Goal: Task Accomplishment & Management: Manage account settings

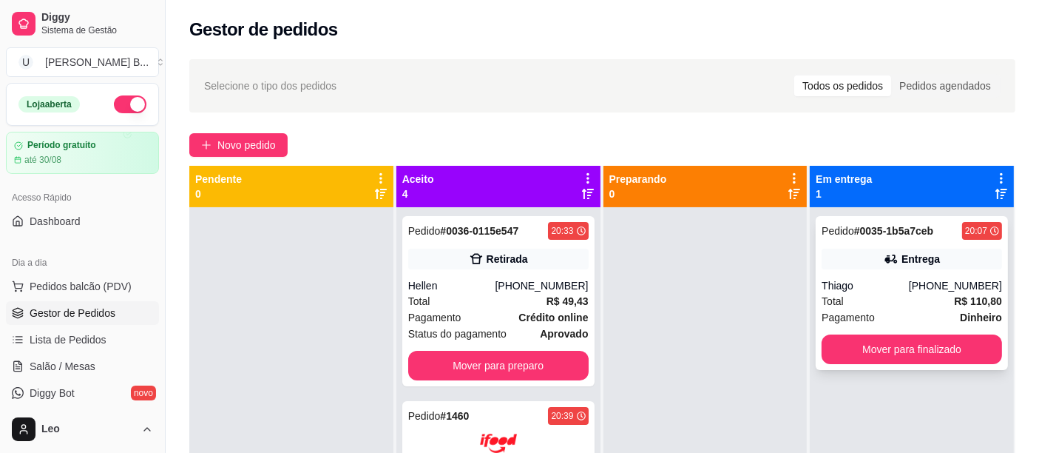
click at [850, 299] on div "Total R$ 110,80" at bounding box center [912, 301] width 180 height 16
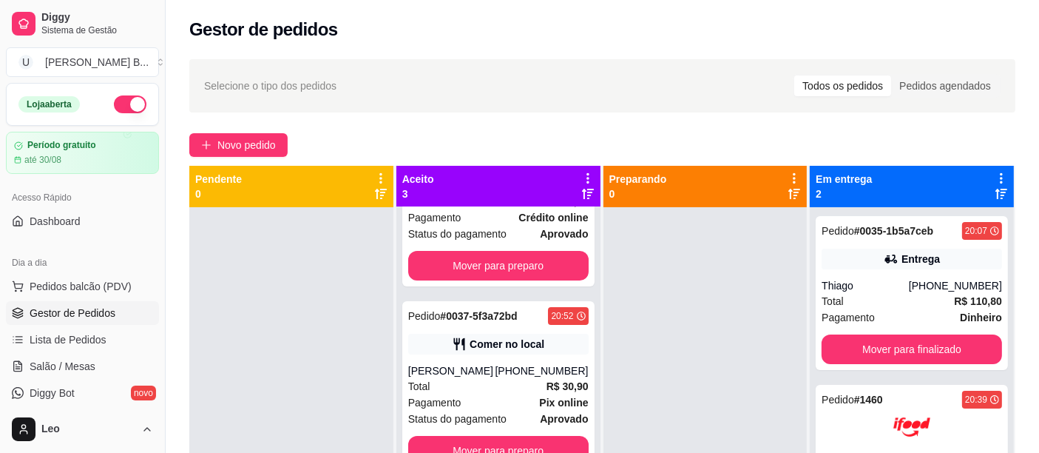
scroll to position [41, 0]
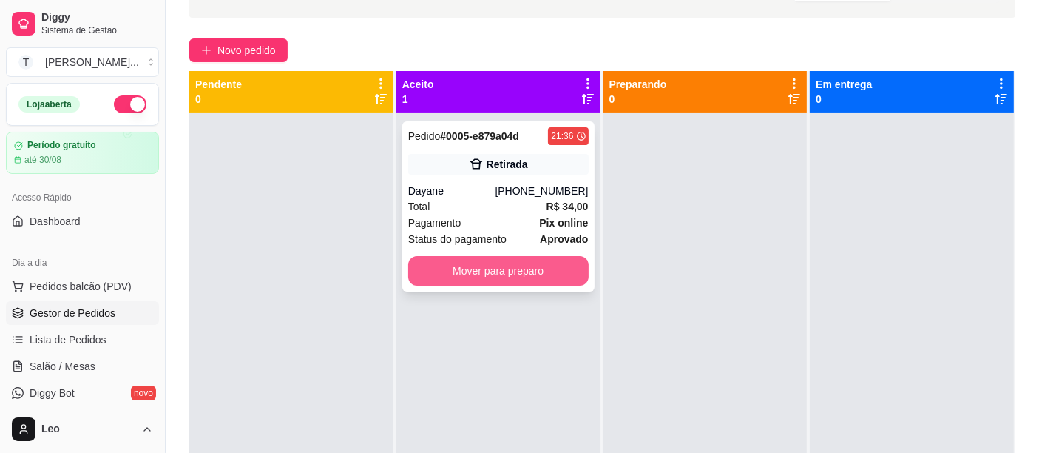
scroll to position [41, 0]
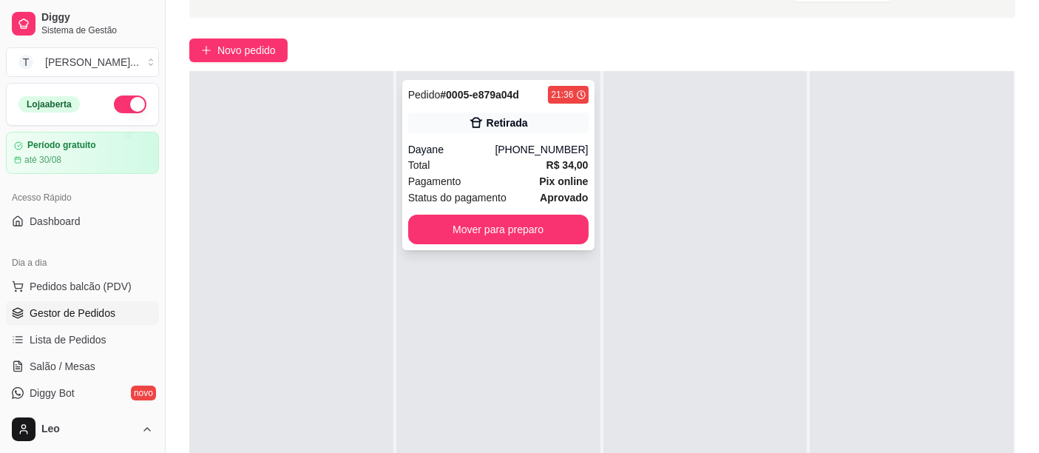
click at [485, 175] on div "Pagamento Pix online" at bounding box center [498, 181] width 180 height 16
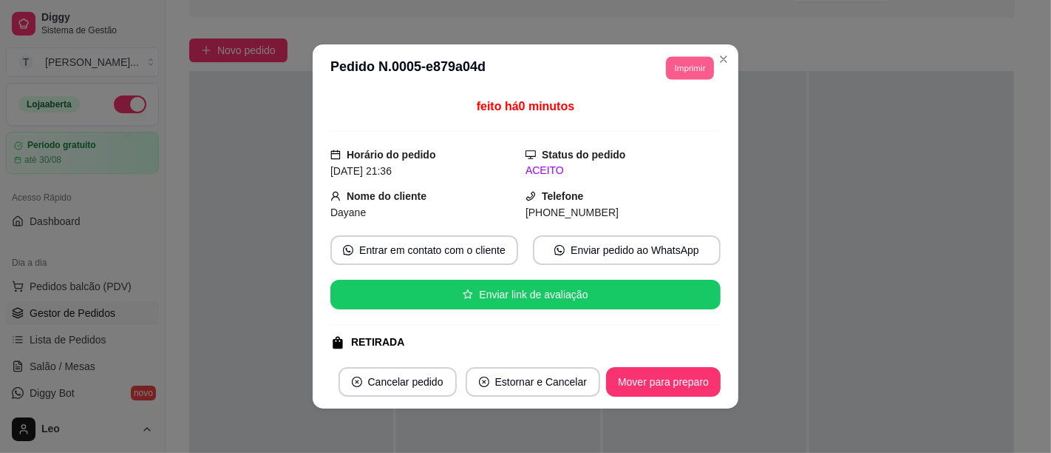
click at [672, 72] on button "Imprimir" at bounding box center [690, 67] width 48 height 23
click at [644, 125] on button "IMPRESSORA" at bounding box center [657, 119] width 104 height 23
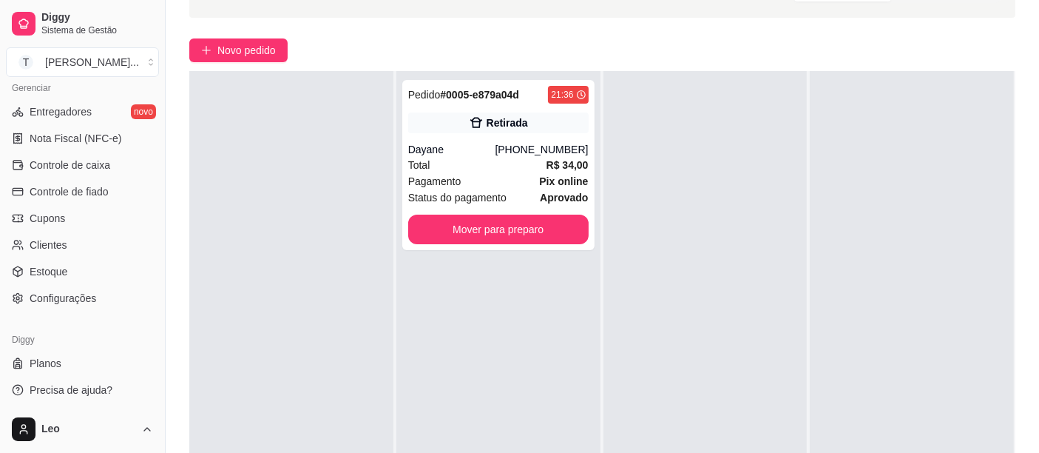
scroll to position [225, 0]
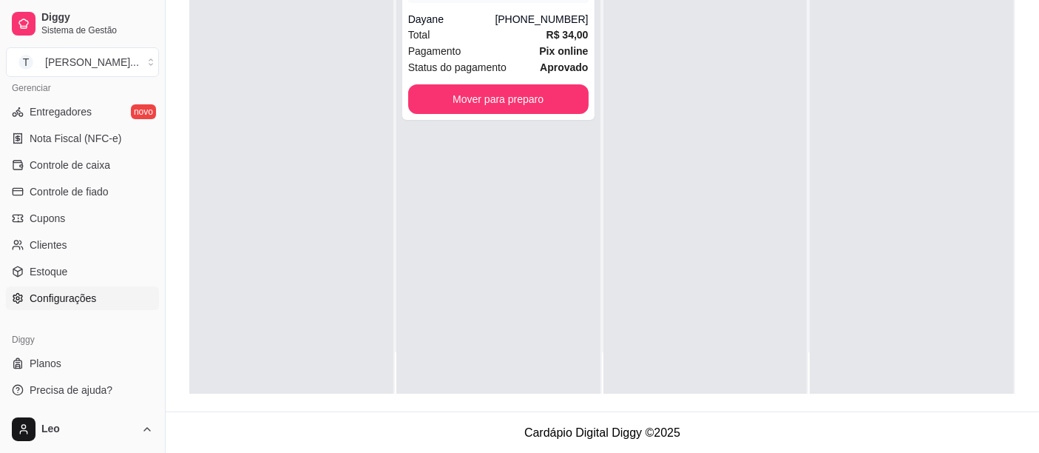
click at [55, 298] on span "Configurações" at bounding box center [63, 298] width 67 height 15
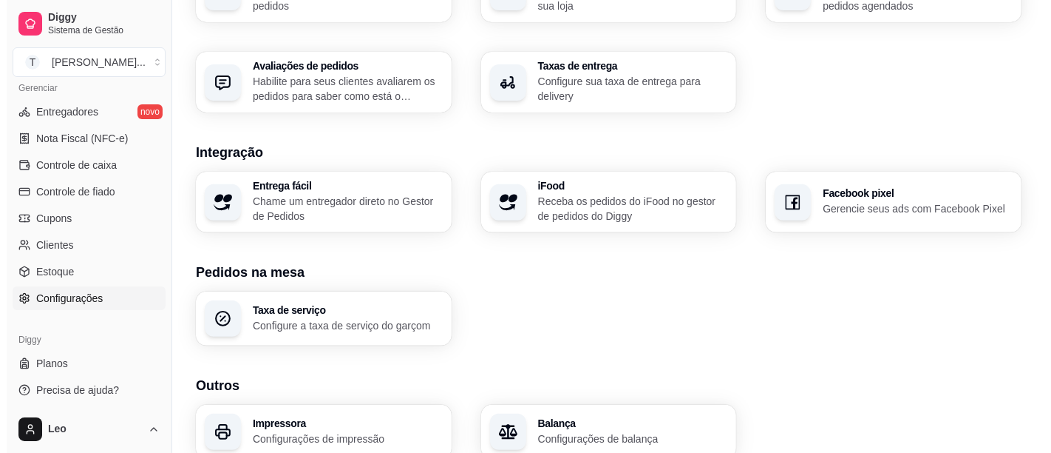
scroll to position [582, 0]
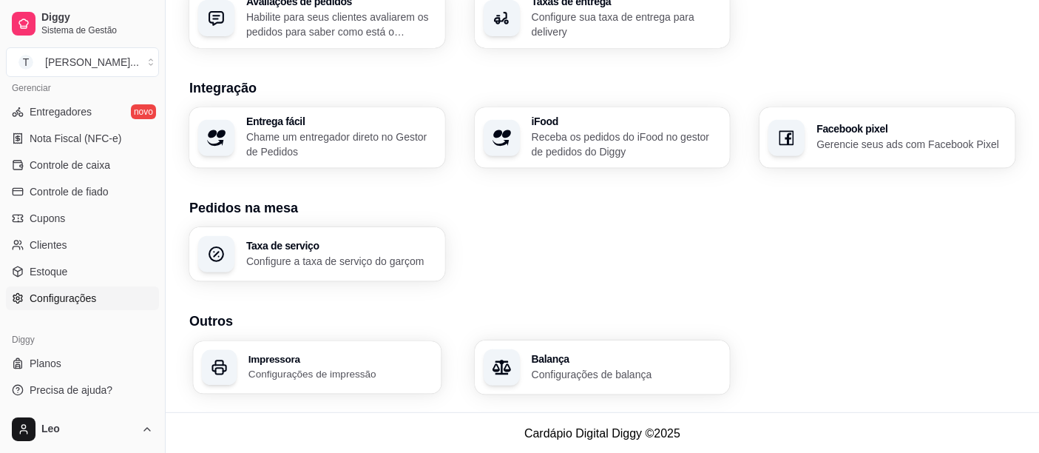
click at [280, 349] on div "Impressora Configurações de impressão" at bounding box center [317, 367] width 248 height 52
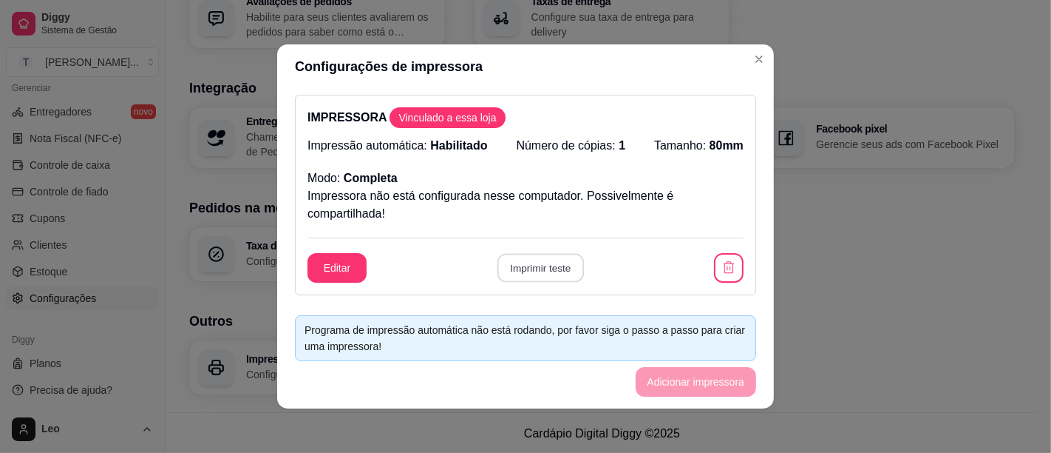
click at [541, 268] on button "Imprimir teste" at bounding box center [540, 268] width 87 height 29
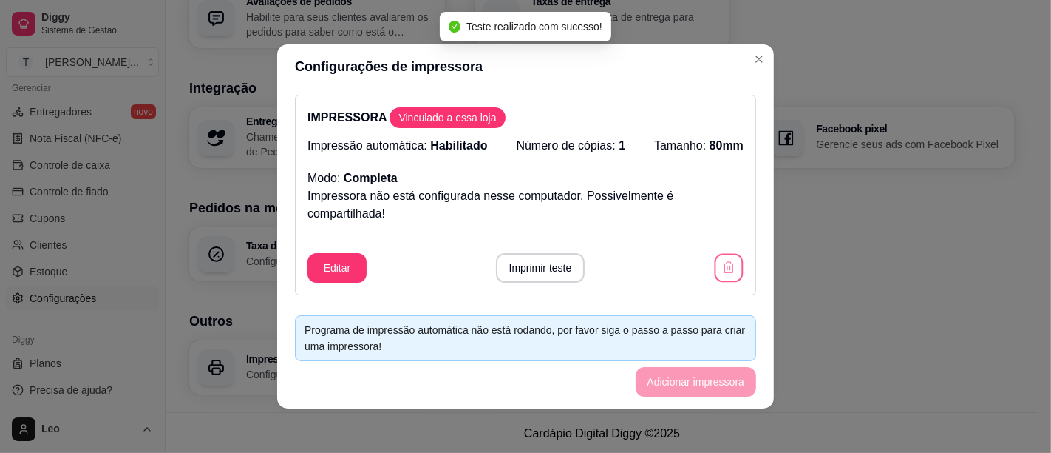
click at [722, 265] on icon "button" at bounding box center [729, 267] width 14 height 14
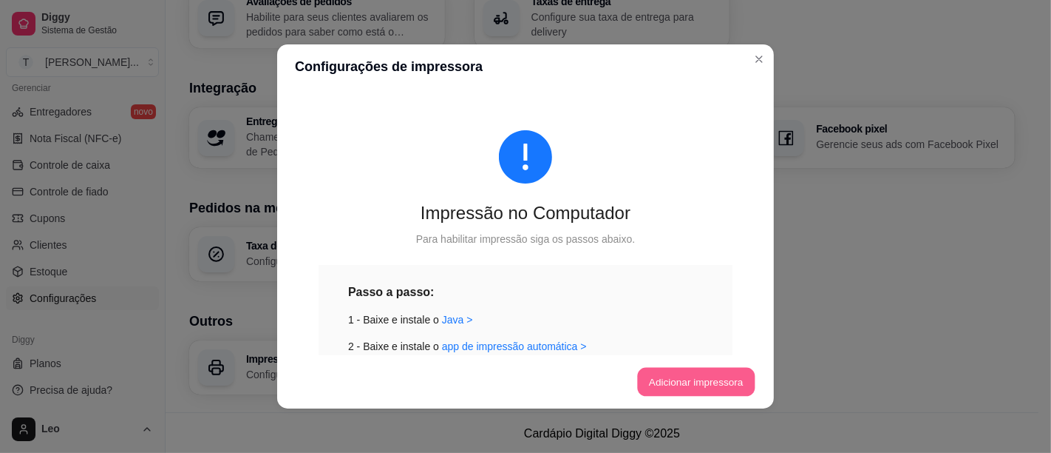
click at [664, 379] on button "Adicionar impressora" at bounding box center [696, 381] width 118 height 29
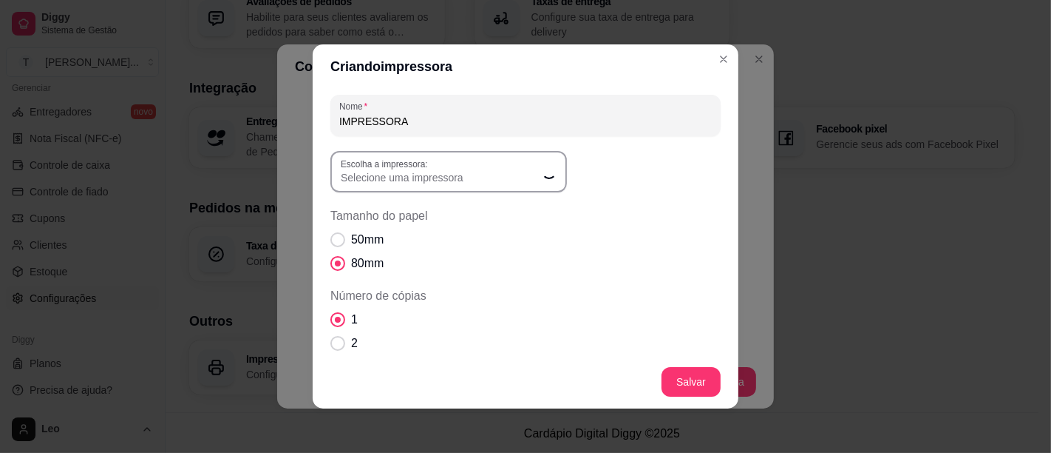
click at [446, 175] on span "Selecione uma impressora" at bounding box center [440, 177] width 198 height 15
click at [494, 174] on span "Selecione uma impressora" at bounding box center [440, 177] width 198 height 15
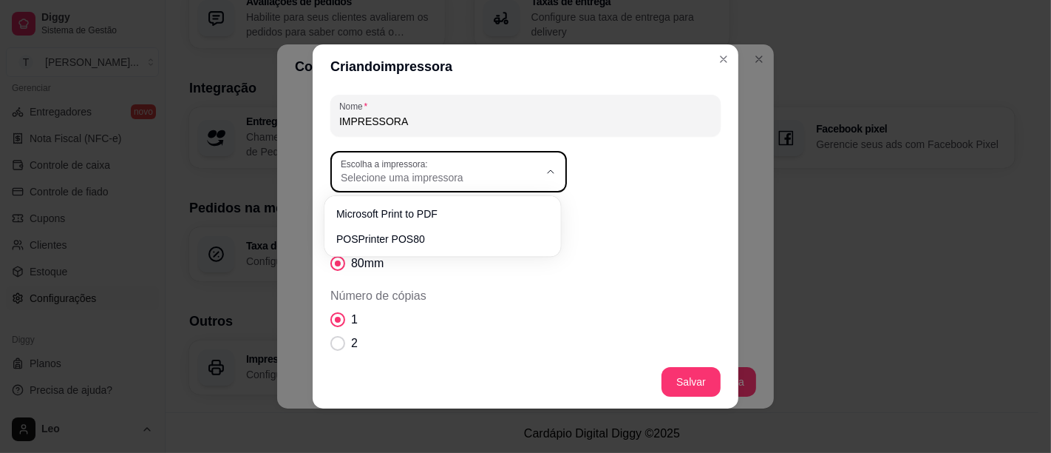
click at [493, 168] on div "Selecione uma impressora" at bounding box center [440, 171] width 198 height 27
click at [423, 232] on span "POSPrinter POS80" at bounding box center [435, 237] width 190 height 14
type input "POSPrinter POS80"
select select "POSPrinter POS80"
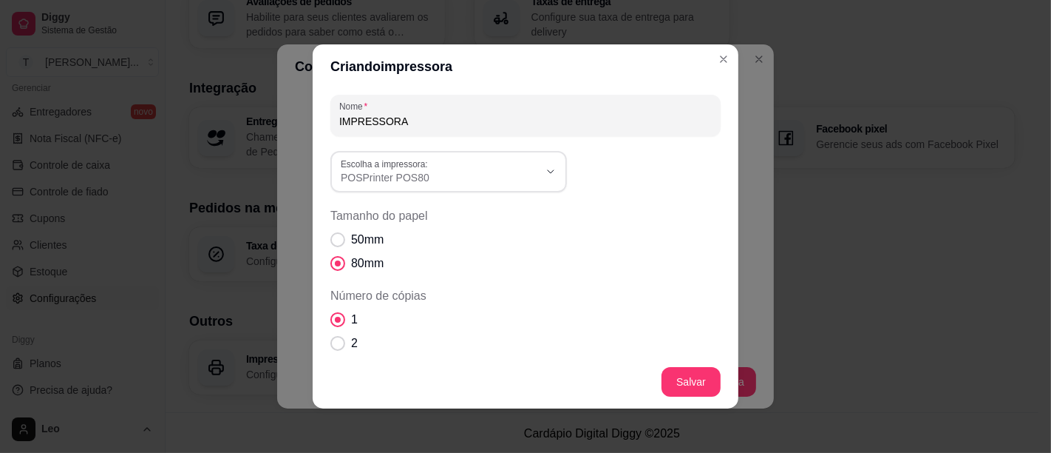
scroll to position [14, 0]
click at [331, 344] on span "Número de cópias" at bounding box center [338, 343] width 14 height 14
click at [330, 346] on input "2" at bounding box center [335, 351] width 10 height 10
radio input "true"
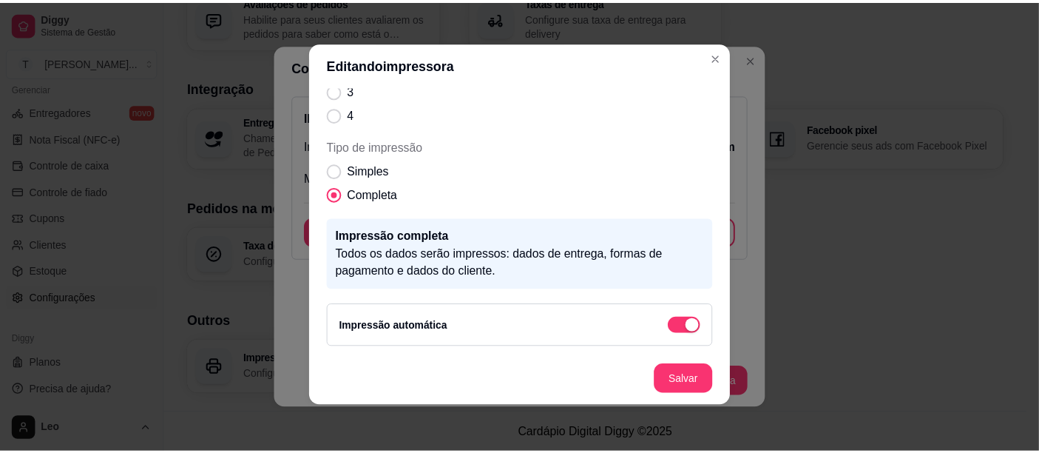
scroll to position [216, 0]
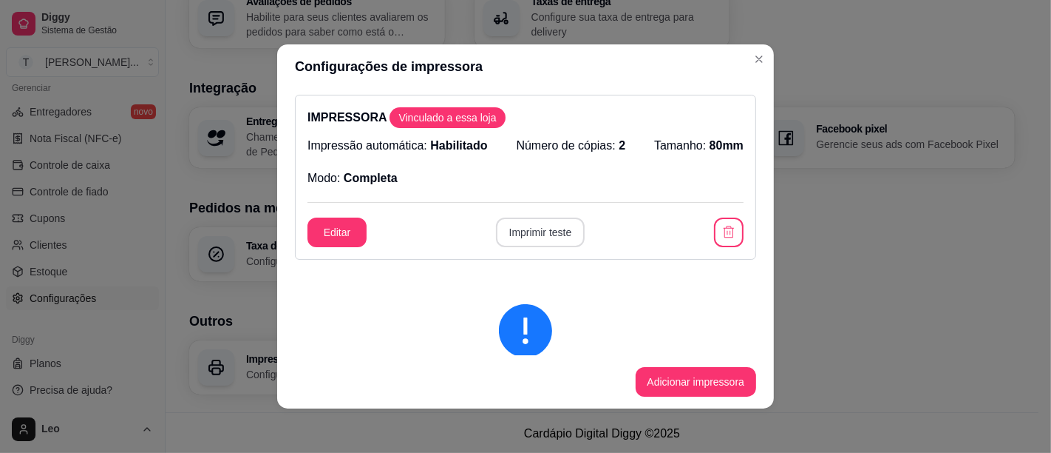
click at [524, 231] on button "Imprimir teste" at bounding box center [540, 232] width 89 height 30
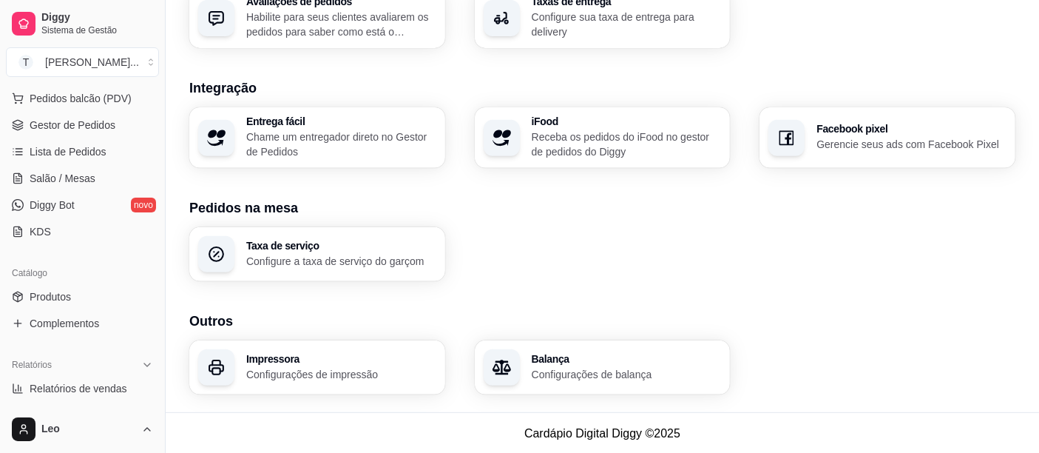
scroll to position [0, 0]
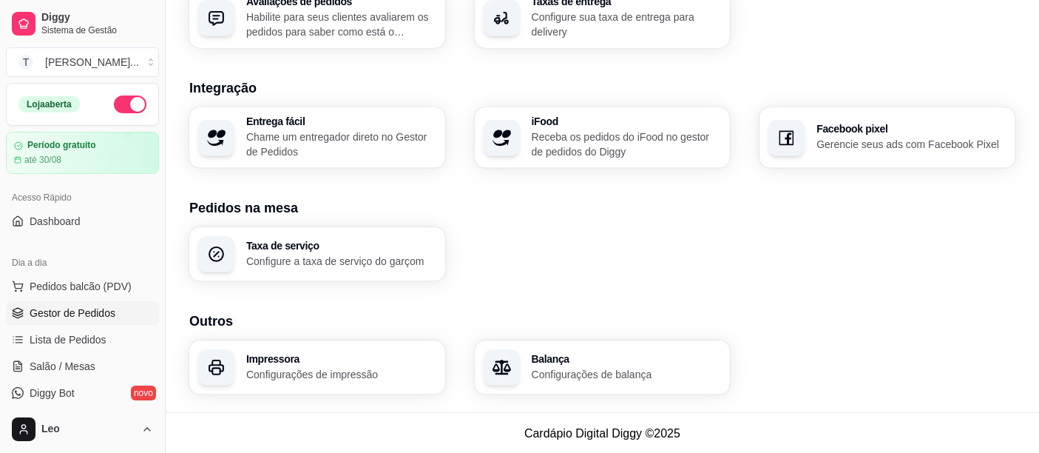
click at [67, 312] on span "Gestor de Pedidos" at bounding box center [73, 312] width 86 height 15
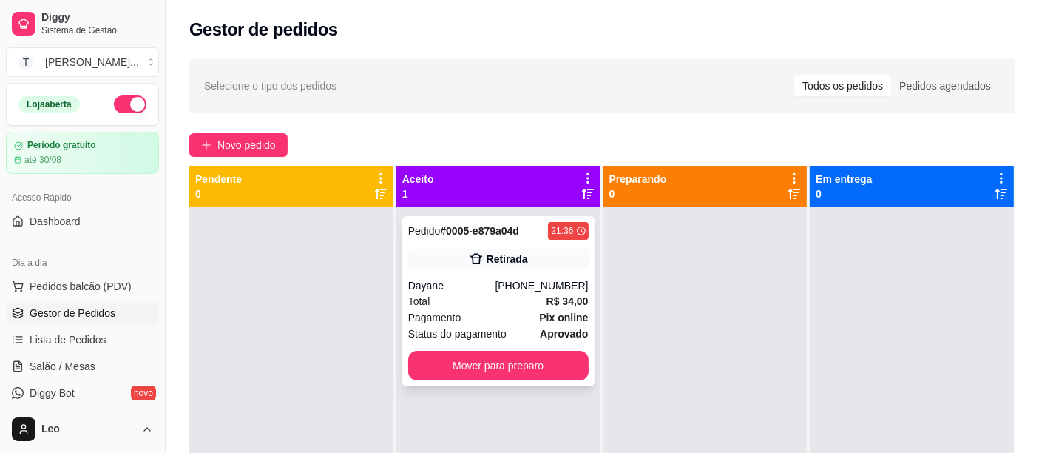
click at [492, 283] on div "Dayane" at bounding box center [451, 285] width 87 height 15
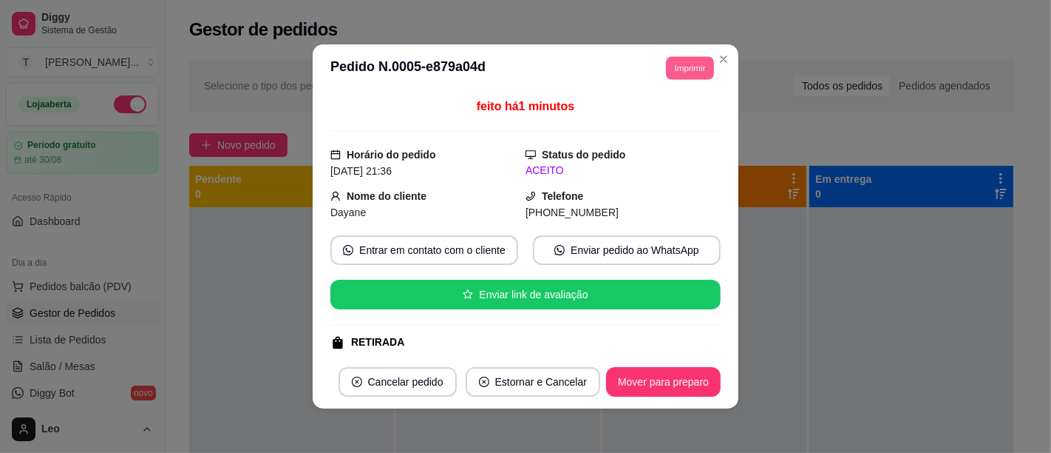
click at [682, 75] on button "Imprimir" at bounding box center [690, 67] width 48 height 23
click at [644, 119] on button "IMPRESSORA" at bounding box center [657, 119] width 104 height 23
click at [685, 70] on button "Imprimir" at bounding box center [690, 67] width 48 height 23
click at [638, 126] on button "IMPRESSORA" at bounding box center [657, 119] width 104 height 23
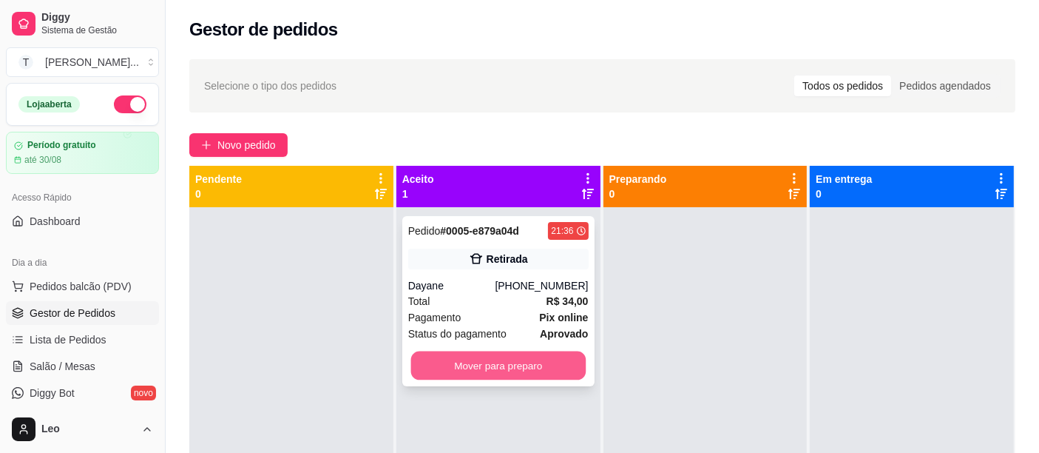
click at [513, 359] on button "Mover para preparo" at bounding box center [497, 365] width 175 height 29
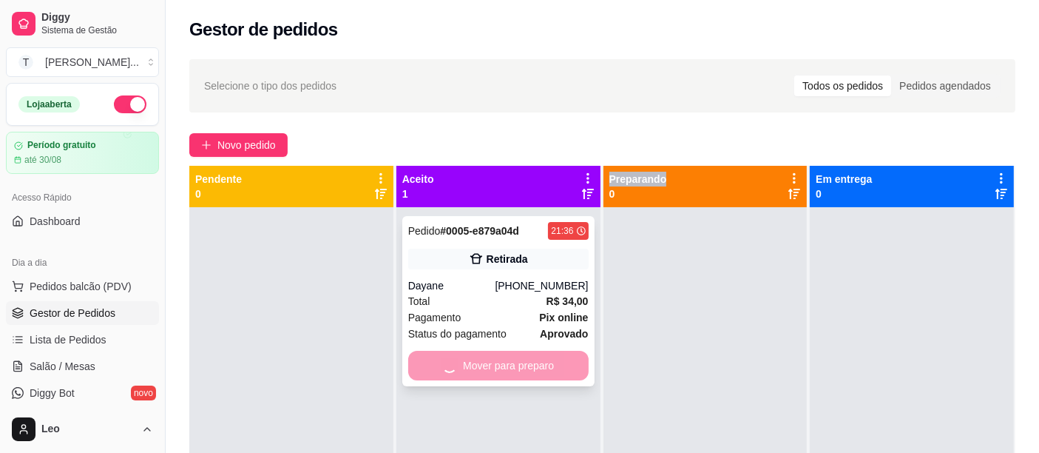
click at [513, 359] on div "Mover para preparo" at bounding box center [498, 365] width 180 height 30
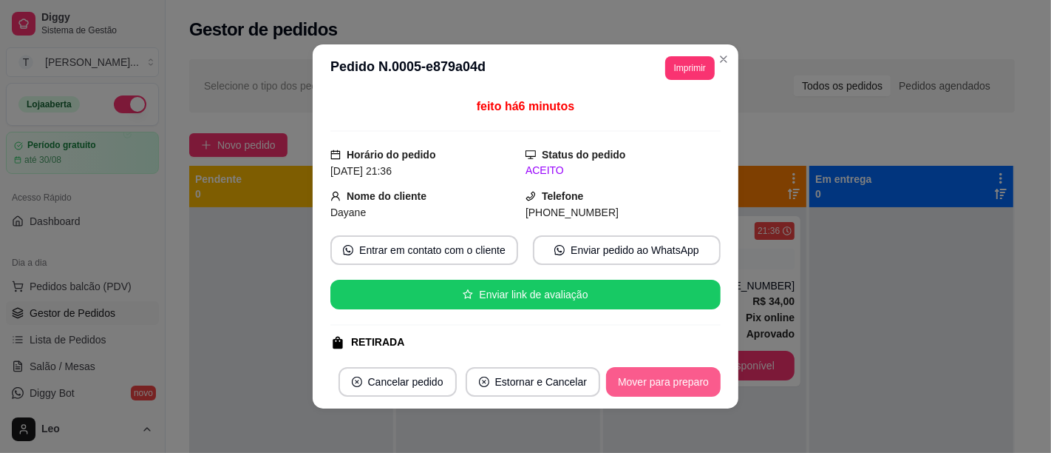
click at [645, 395] on button "Mover para preparo" at bounding box center [663, 382] width 115 height 30
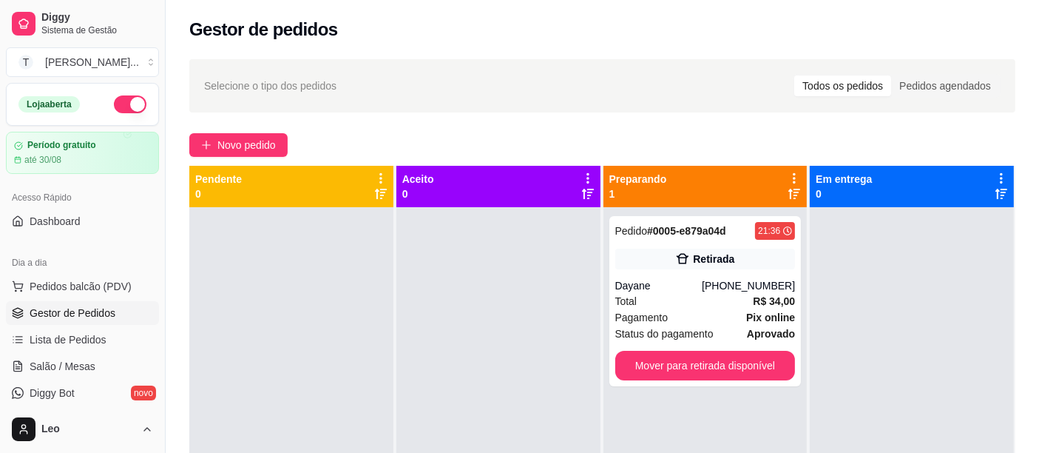
click at [862, 326] on div at bounding box center [912, 433] width 204 height 453
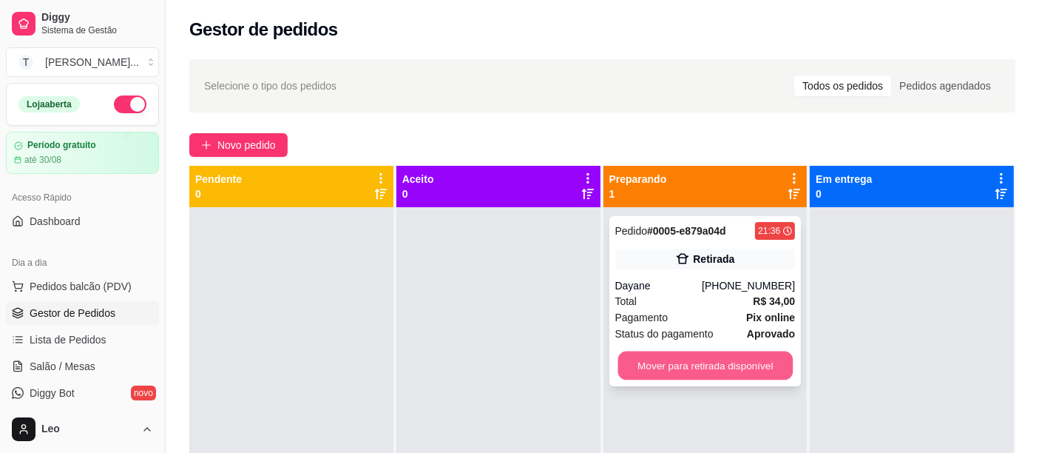
click at [689, 365] on button "Mover para retirada disponível" at bounding box center [704, 365] width 175 height 29
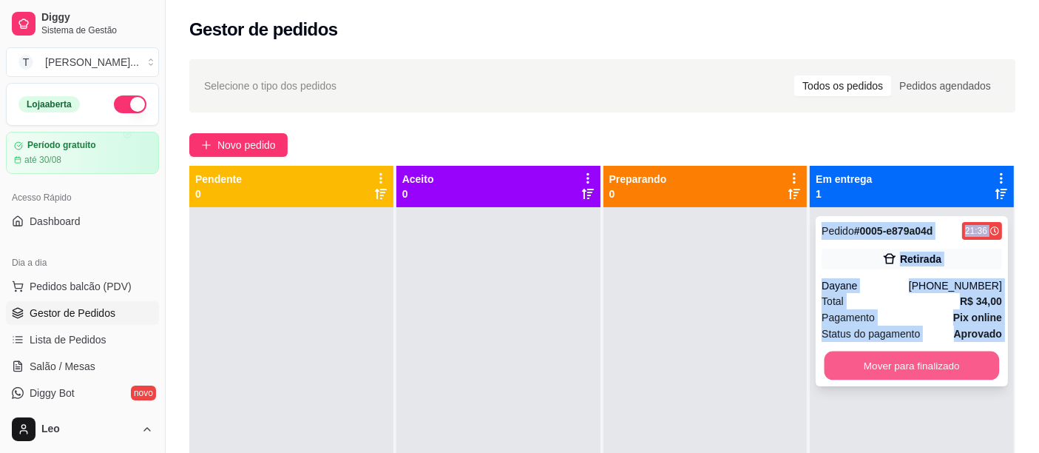
click at [908, 367] on button "Mover para finalizado" at bounding box center [911, 365] width 175 height 29
